Goal: Task Accomplishment & Management: Manage account settings

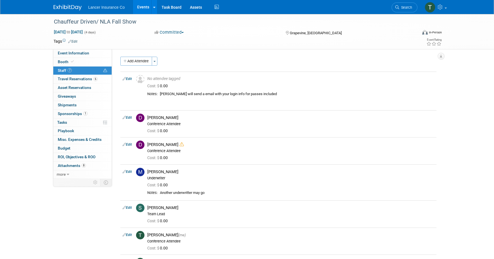
click at [142, 8] on link "Events" at bounding box center [143, 7] width 20 height 14
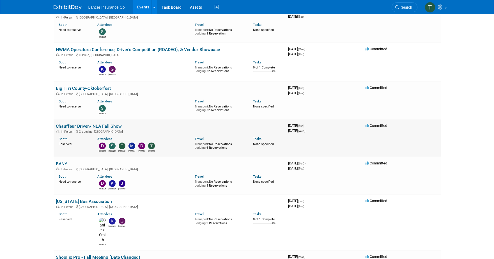
scroll to position [437, 0]
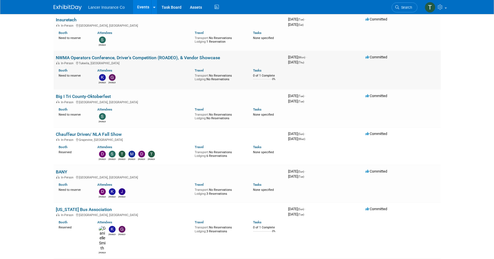
click at [89, 55] on link "NWMA Operators Conference, Driver's Competition (ROADEO), & Vendor Showcase" at bounding box center [138, 57] width 164 height 5
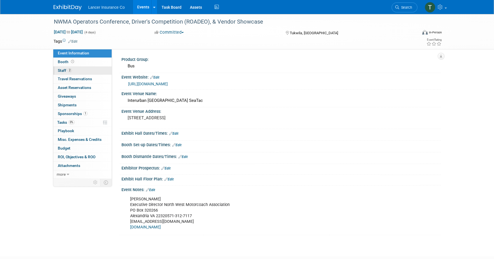
click at [63, 72] on span "Staff 2" at bounding box center [65, 70] width 14 height 4
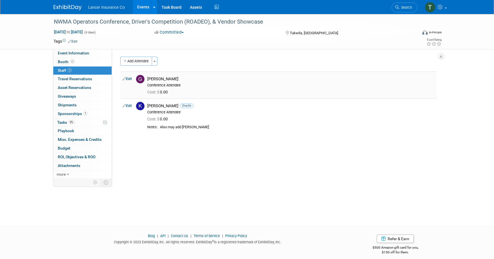
click at [131, 79] on link "Edit" at bounding box center [127, 79] width 9 height 4
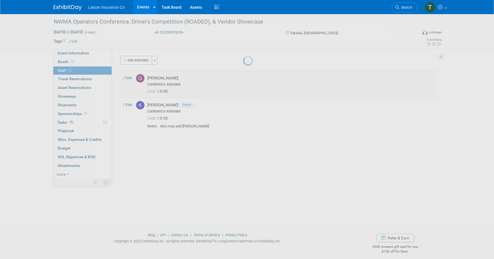
select select "1073d5be-46d3-47a1-a9b7-f92ef542d7c6"
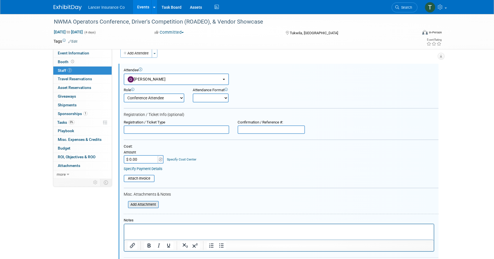
click at [142, 202] on input "file" at bounding box center [124, 205] width 67 height 6
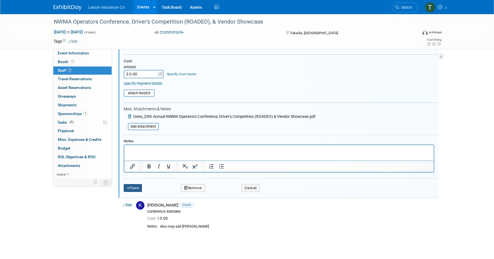
scroll to position [107, 0]
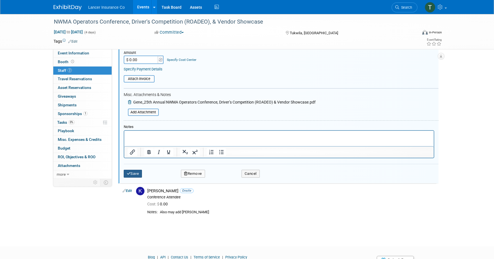
click at [133, 175] on button "Save" at bounding box center [133, 174] width 19 height 8
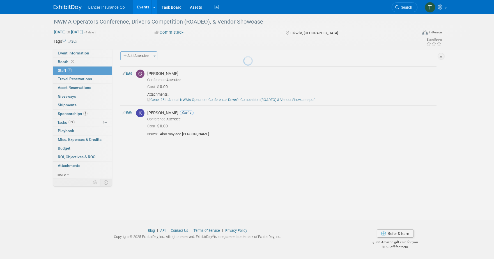
scroll to position [5, 0]
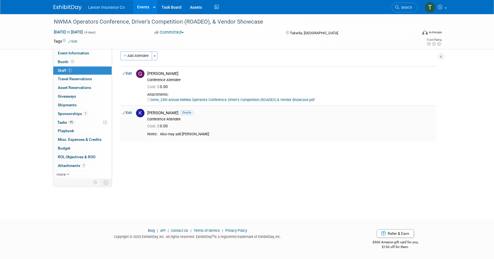
click at [131, 114] on link "Edit" at bounding box center [127, 113] width 9 height 4
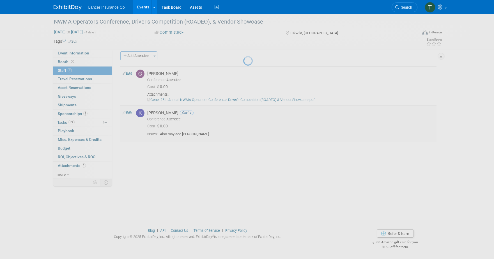
select select "d37797e9-7e47-48a4-a94f-ecff5de7c8d1"
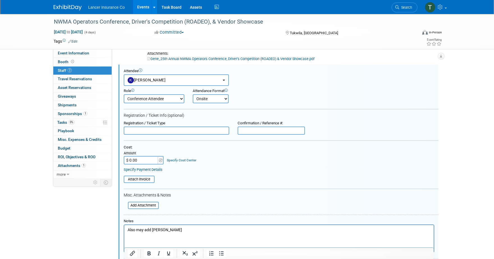
scroll to position [0, 0]
click at [143, 203] on input "file" at bounding box center [124, 205] width 67 height 6
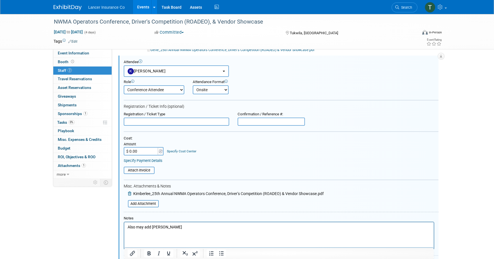
scroll to position [144, 0]
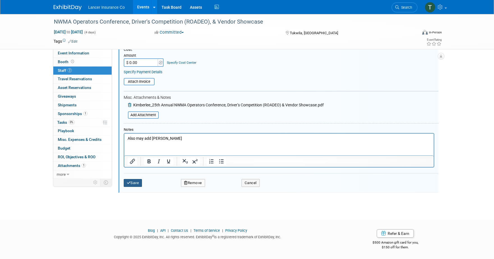
click at [137, 181] on button "Save" at bounding box center [133, 183] width 19 height 8
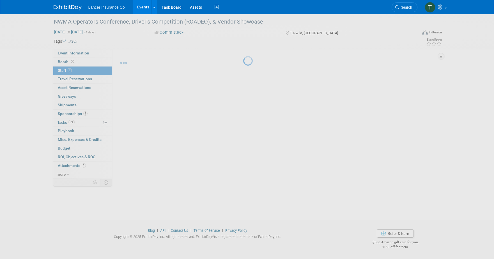
scroll to position [5, 0]
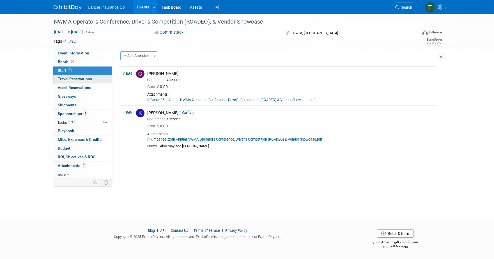
click at [67, 80] on span "Travel Reservations 0" at bounding box center [75, 79] width 34 height 4
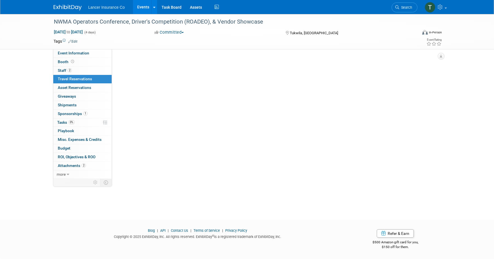
scroll to position [0, 0]
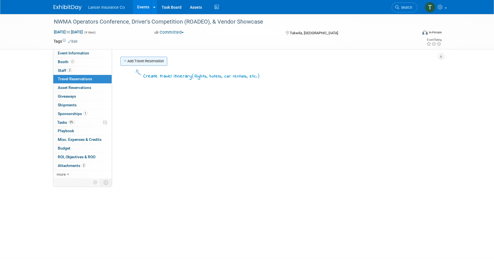
click at [137, 58] on link "Add Travel Reservation" at bounding box center [143, 61] width 47 height 9
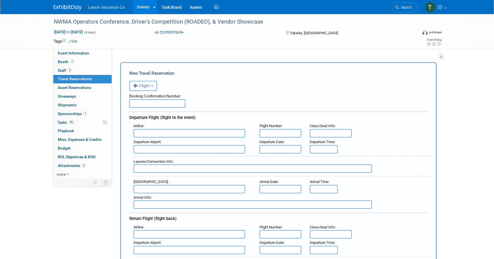
click at [149, 87] on span "Flight" at bounding box center [141, 86] width 17 height 4
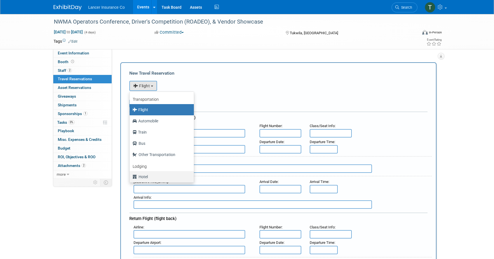
click at [142, 176] on label "Hotel" at bounding box center [160, 176] width 56 height 9
click at [131, 176] on input "Hotel" at bounding box center [129, 176] width 4 height 4
select select "6"
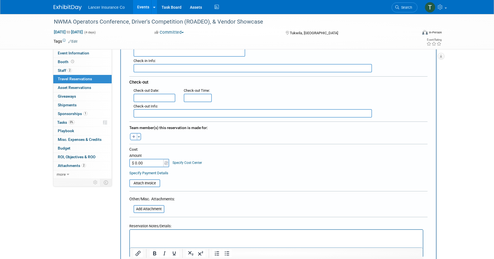
scroll to position [136, 0]
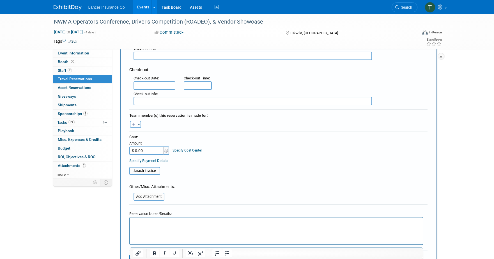
click at [143, 225] on html at bounding box center [276, 222] width 293 height 8
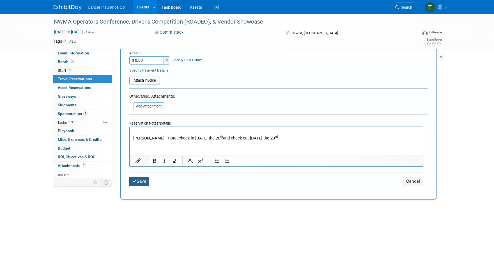
click at [144, 186] on button "Save" at bounding box center [139, 181] width 20 height 9
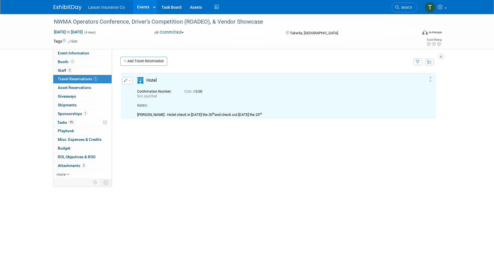
scroll to position [0, 0]
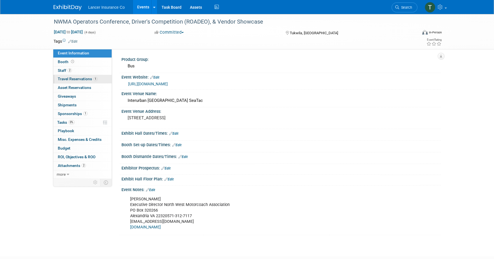
click at [64, 79] on span "Travel Reservations 1" at bounding box center [78, 79] width 40 height 4
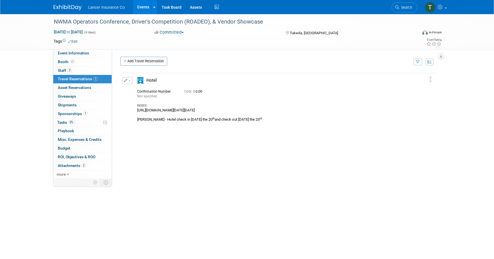
drag, startPoint x: 342, startPoint y: 110, endPoint x: 136, endPoint y: 110, distance: 205.2
click at [136, 110] on div "Hotel" at bounding box center [273, 104] width 281 height 54
click at [57, 121] on span "Tasks 0%" at bounding box center [65, 122] width 17 height 4
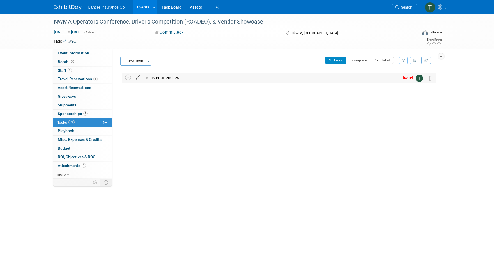
click at [139, 79] on icon at bounding box center [138, 76] width 10 height 7
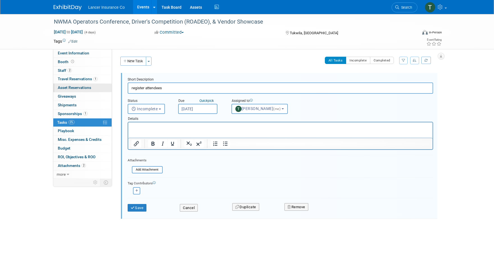
drag, startPoint x: 162, startPoint y: 88, endPoint x: 106, endPoint y: 84, distance: 56.6
click at [114, 86] on div "Product Group: Bus Event Website: Edit https://nwmotorcoach.com/events/ Event V…" at bounding box center [276, 114] width 329 height 130
type input "R"
type input "Set up hotel"
click at [191, 107] on input "Sep 17, 2025" at bounding box center [197, 109] width 39 height 10
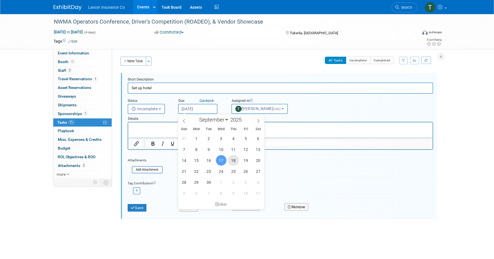
click at [234, 157] on span "18" at bounding box center [233, 160] width 11 height 11
type input "Sep 18, 2025"
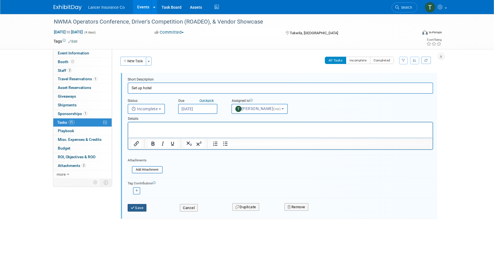
click at [140, 206] on button "Save" at bounding box center [137, 208] width 19 height 8
